Goal: Find specific page/section

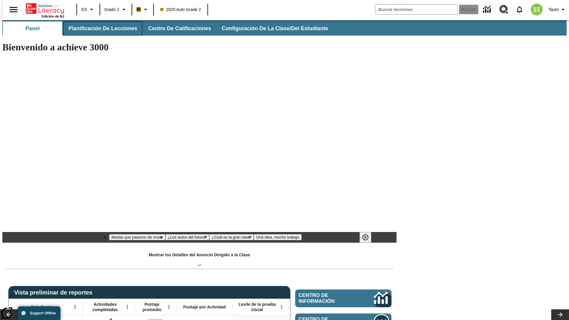
click at [99, 28] on span "Planificación de lecciones" at bounding box center [102, 28] width 69 height 7
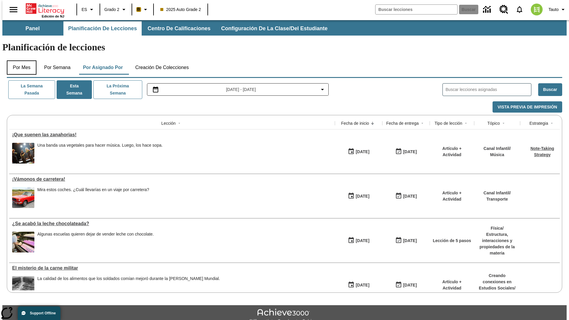
click at [19, 60] on button "Por mes" at bounding box center [22, 67] width 30 height 14
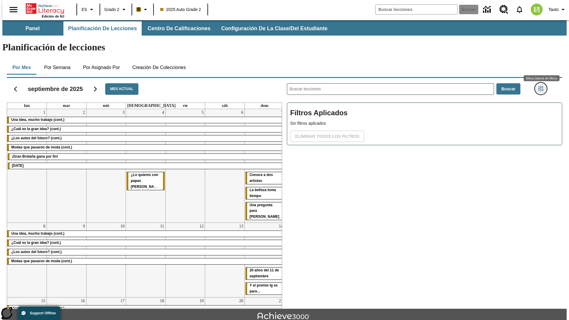
click at [543, 86] on icon "Menú lateral de filtros" at bounding box center [540, 88] width 5 height 5
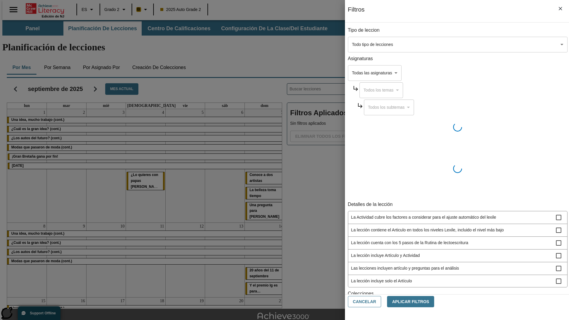
click at [427, 44] on body "[MEDICAL_DATA] al contenido principal Edición de NJ ES Grado 2 B 2025 Auto Grad…" at bounding box center [284, 183] width 564 height 327
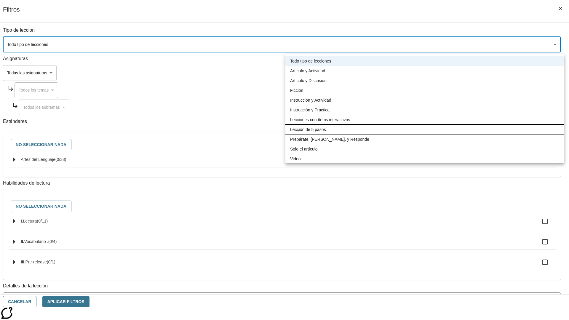
click at [425, 130] on li "Lección de 5 pasos" at bounding box center [424, 130] width 279 height 10
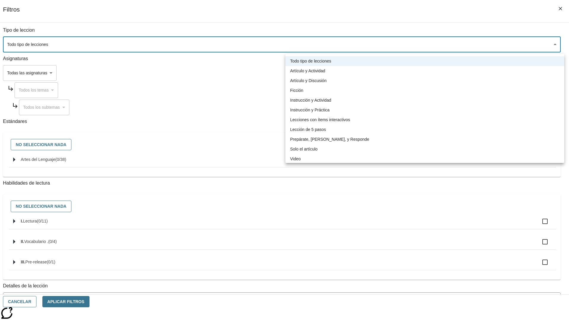
type input "1"
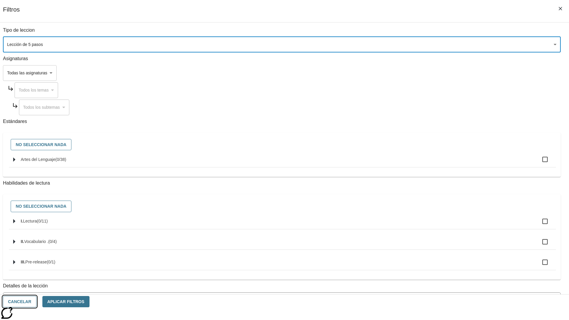
click at [36, 302] on button "Cancelar" at bounding box center [20, 302] width 34 height 12
click at [543, 86] on icon "Menú lateral de filtros" at bounding box center [540, 88] width 5 height 5
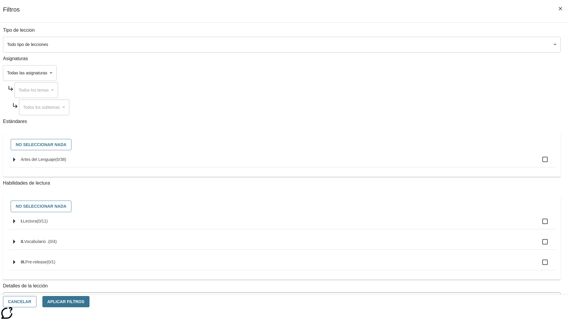
click at [427, 44] on body "[MEDICAL_DATA] al contenido principal Edición de NJ ES Grado 2 B 2025 Auto Grad…" at bounding box center [284, 183] width 564 height 327
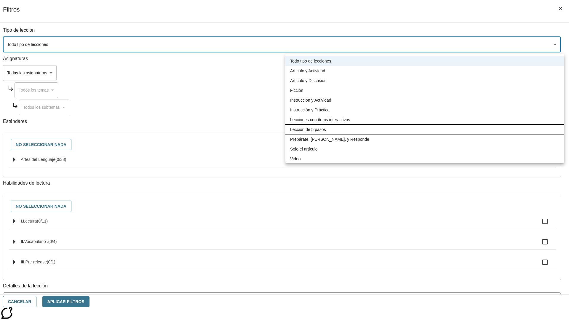
click at [425, 130] on li "Lección de 5 pasos" at bounding box center [424, 130] width 279 height 10
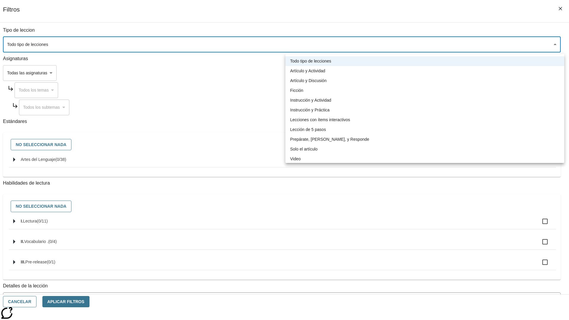
type input "1"
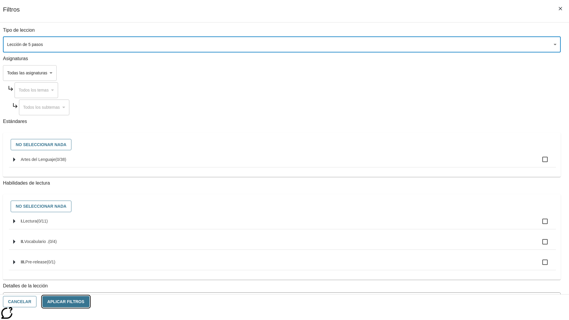
click at [90, 302] on button "Aplicar Filtros" at bounding box center [65, 302] width 47 height 12
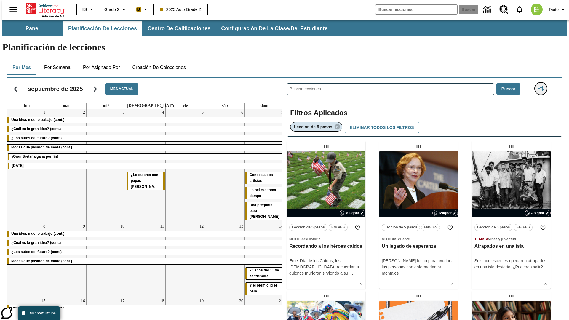
click at [543, 86] on icon "Menú lateral de filtros" at bounding box center [540, 88] width 5 height 5
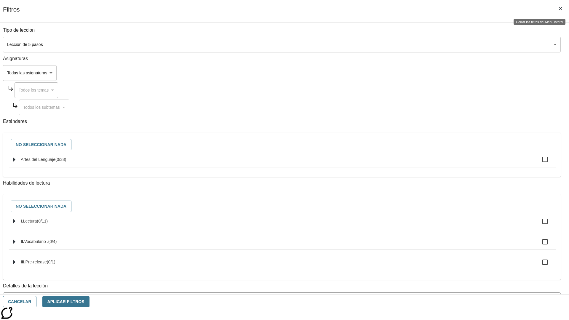
click at [561, 9] on icon "Cerrar los filtros del Menú lateral" at bounding box center [561, 9] width 4 height 4
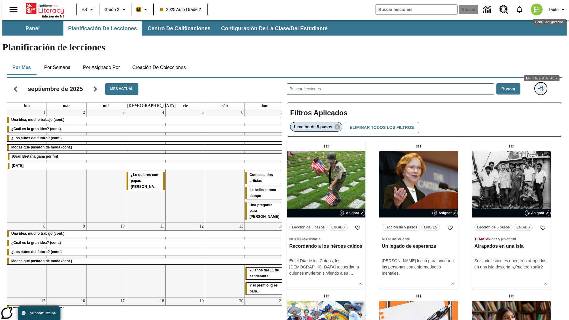
click at [543, 86] on icon "Menú lateral de filtros" at bounding box center [540, 88] width 5 height 5
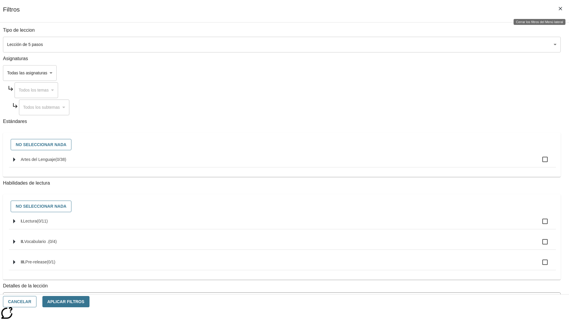
click at [561, 9] on icon "Cerrar los filtros del Menú lateral" at bounding box center [561, 9] width 4 height 4
click at [543, 86] on icon "Menú lateral de filtros" at bounding box center [540, 88] width 5 height 5
